Goal: Information Seeking & Learning: Compare options

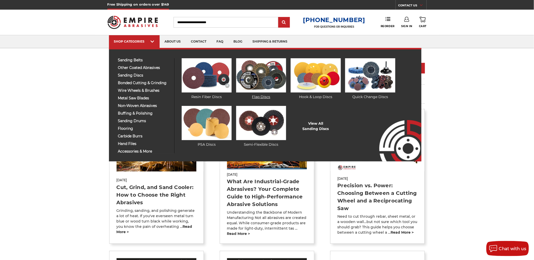
click at [279, 89] on img at bounding box center [261, 75] width 50 height 34
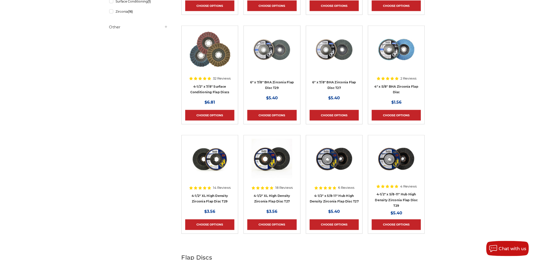
scroll to position [197, 0]
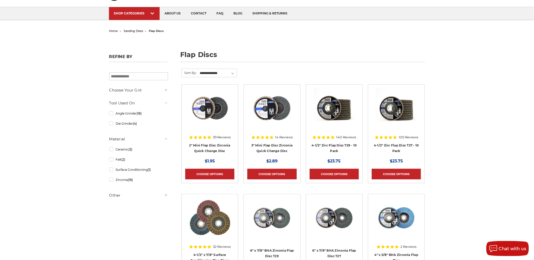
scroll to position [0, 0]
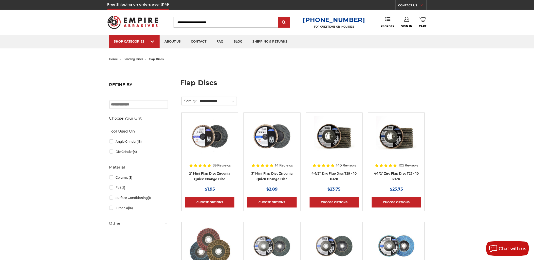
click at [423, 103] on form "**********" at bounding box center [302, 105] width 243 height 16
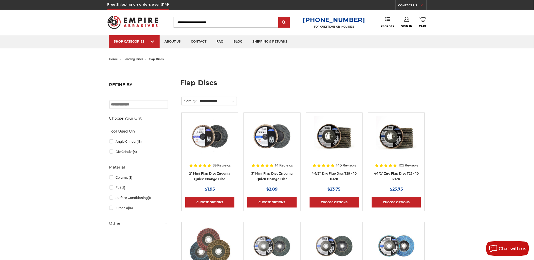
click at [364, 89] on h1 "flap discs" at bounding box center [302, 84] width 245 height 11
click at [320, 44] on ul "SHOP CATEGORIES sanding belts 3/8" x 13" 1/2" x 18" 1/2" x 24" faq" at bounding box center [267, 41] width 316 height 13
click at [324, 42] on ul "SHOP CATEGORIES sanding belts 3/8" x 13" 1/2" x 18" 1/2" x 24" faq" at bounding box center [267, 41] width 316 height 13
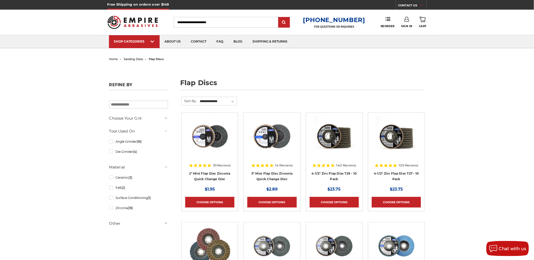
click at [320, 41] on ul "SHOP CATEGORIES sanding belts 3/8" x 13" 1/2" x 18" 1/2" x 24" faq" at bounding box center [267, 41] width 316 height 13
click at [440, 23] on header "Free Shipping on orders over $149 CONTACT US Monday - Friday (excluding holiday…" at bounding box center [267, 24] width 534 height 48
click at [448, 23] on header "Free Shipping on orders over $149 CONTACT US Monday - Friday (excluding holiday…" at bounding box center [267, 24] width 534 height 48
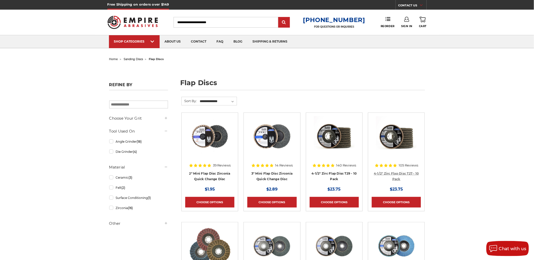
click at [388, 172] on link "4-1/2" Zirc Flap Disc T27 - 10 Pack" at bounding box center [396, 177] width 45 height 10
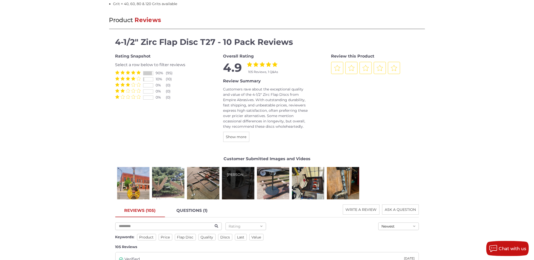
scroll to position [591, 0]
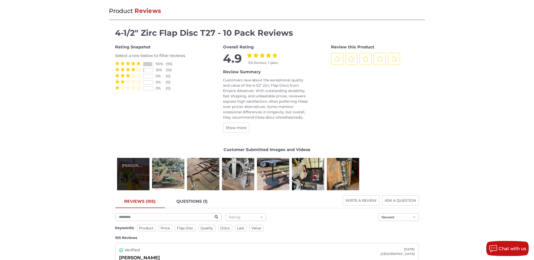
click at [145, 171] on div "Tim N." at bounding box center [133, 174] width 32 height 32
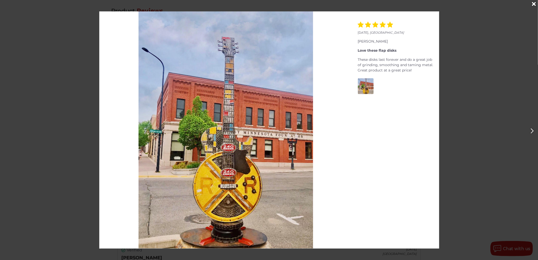
click at [82, 166] on div "June 21, 2021 , United States Tim N. Love these flap disks These disks last for…" at bounding box center [269, 129] width 538 height 237
click at [534, 6] on icon "Close" at bounding box center [534, 4] width 4 height 6
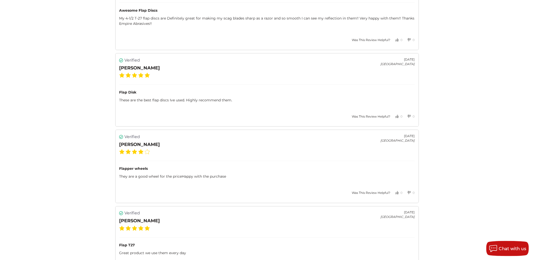
scroll to position [873, 0]
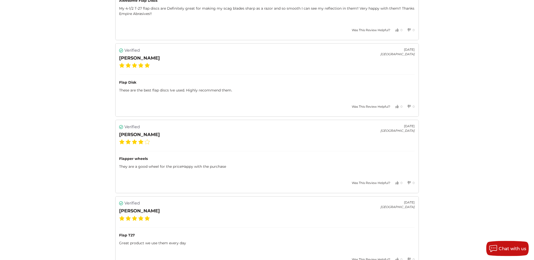
click at [477, 113] on div "home sanding discs flap discs 4-1/2" zirc flap disc t27 - 10 pack Previous Next" at bounding box center [267, 32] width 534 height 1699
click at [451, 43] on div "home sanding discs flap discs 4-1/2" zirc flap disc t27 - 10 pack Previous Next" at bounding box center [267, 32] width 534 height 1699
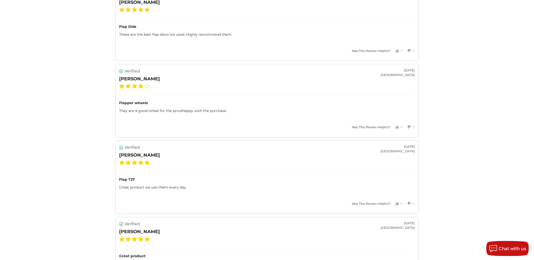
scroll to position [929, 0]
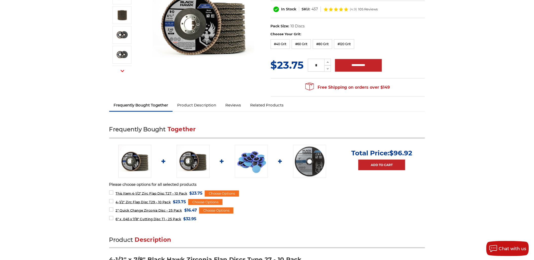
scroll to position [84, 0]
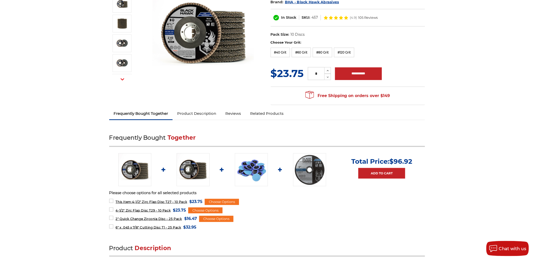
drag, startPoint x: 397, startPoint y: 122, endPoint x: 382, endPoint y: 126, distance: 15.5
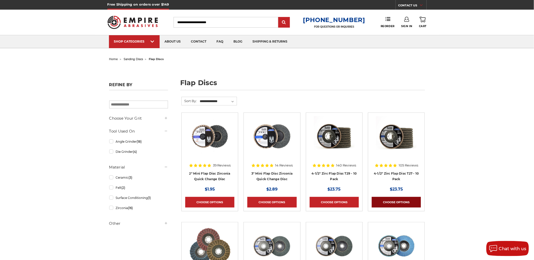
scroll to position [84, 0]
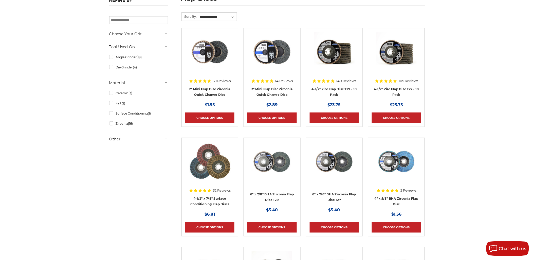
click at [397, 202] on h4 "4" x 5/8" BHA Zirconia Flap Disc" at bounding box center [396, 203] width 49 height 14
click at [394, 204] on link "4" x 5/8" BHA Zirconia Flap Disc" at bounding box center [396, 202] width 44 height 10
